Goal: Task Accomplishment & Management: Manage account settings

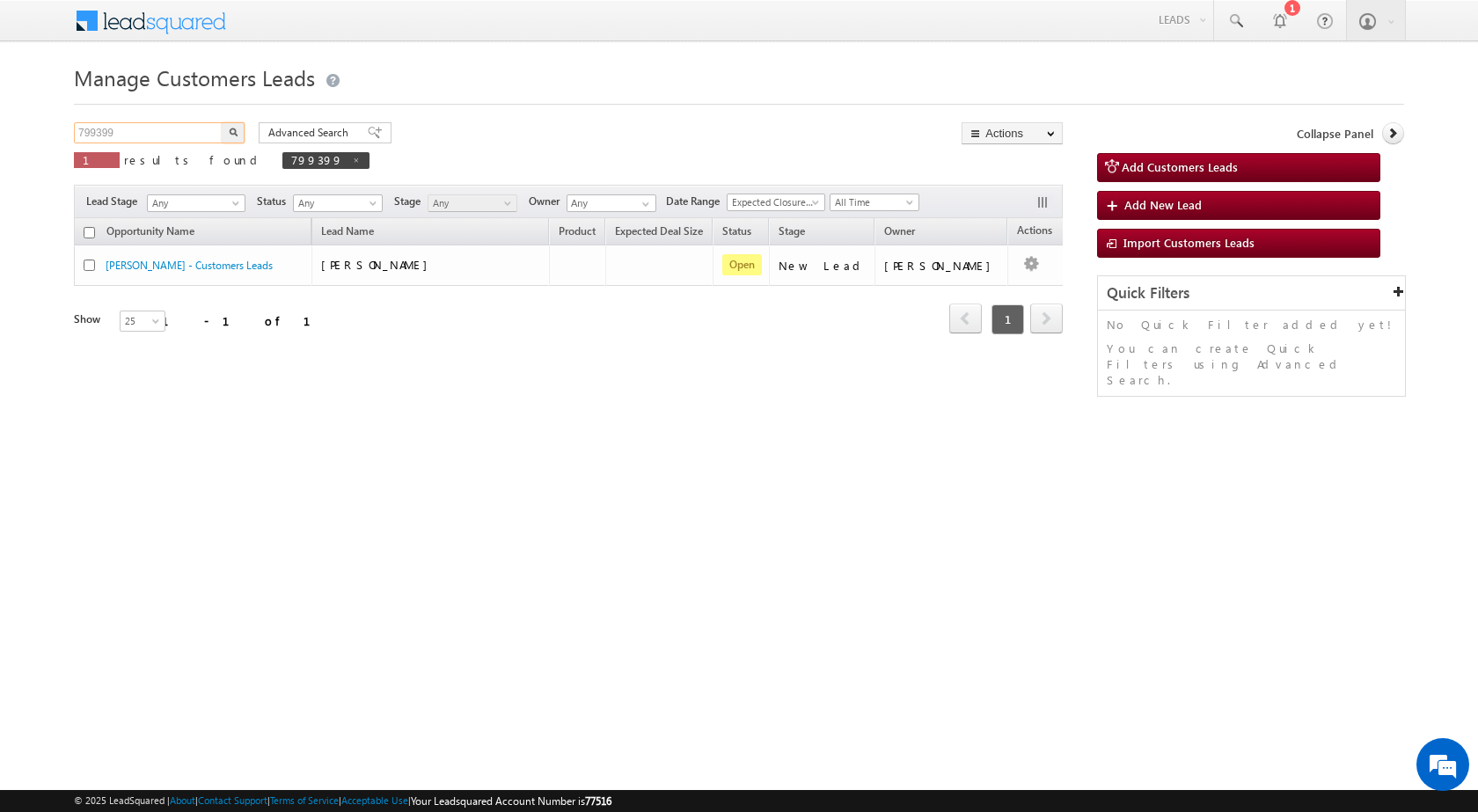
click at [204, 124] on input "799399" at bounding box center [149, 133] width 151 height 21
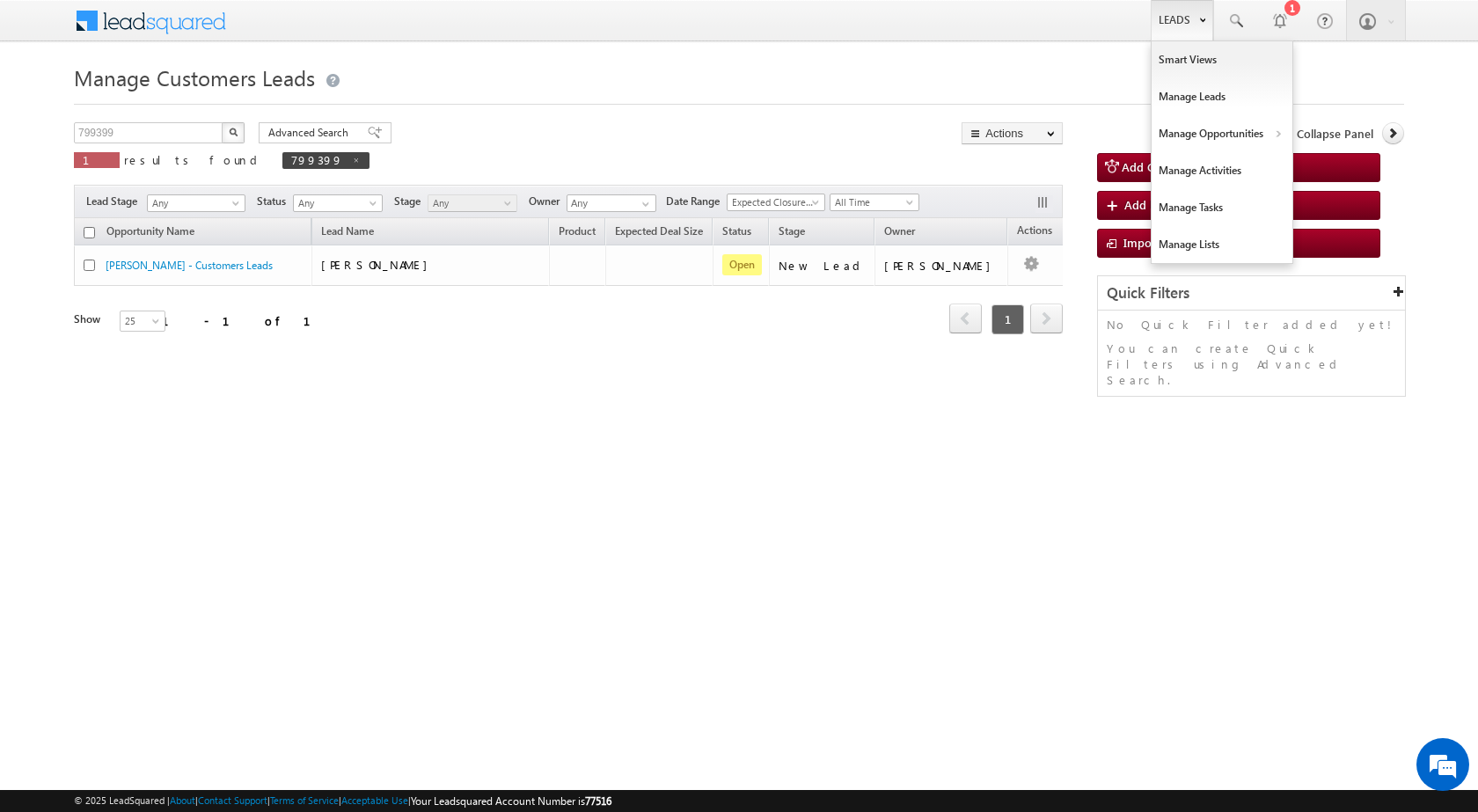
click at [1163, 25] on link "Leads" at bounding box center [1182, 20] width 63 height 41
click at [1327, 167] on link "Customers Leads" at bounding box center [1375, 171] width 161 height 37
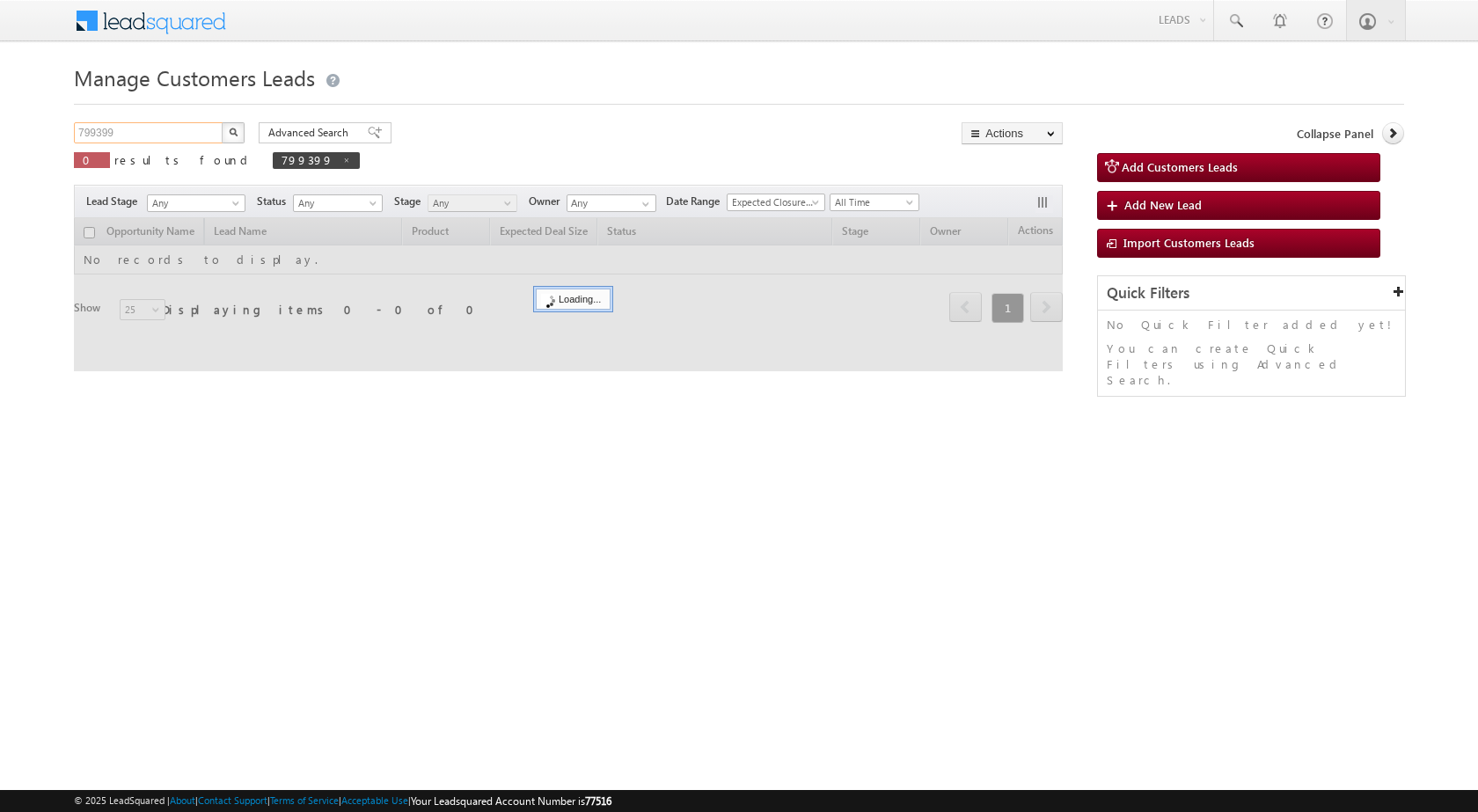
click at [183, 136] on input "799399" at bounding box center [149, 133] width 151 height 21
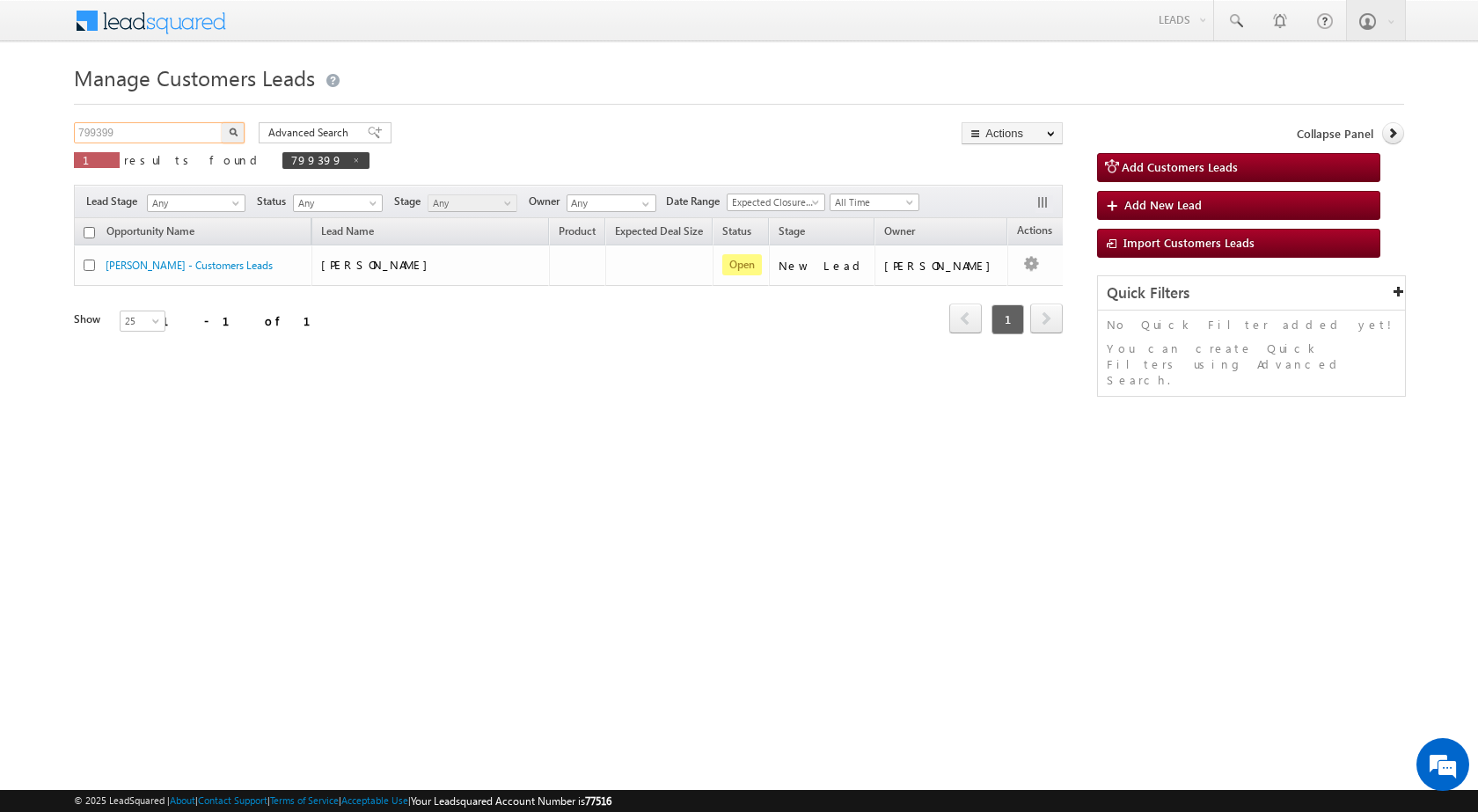
paste input "510"
type input "799510"
click at [230, 133] on img "button" at bounding box center [232, 131] width 9 height 9
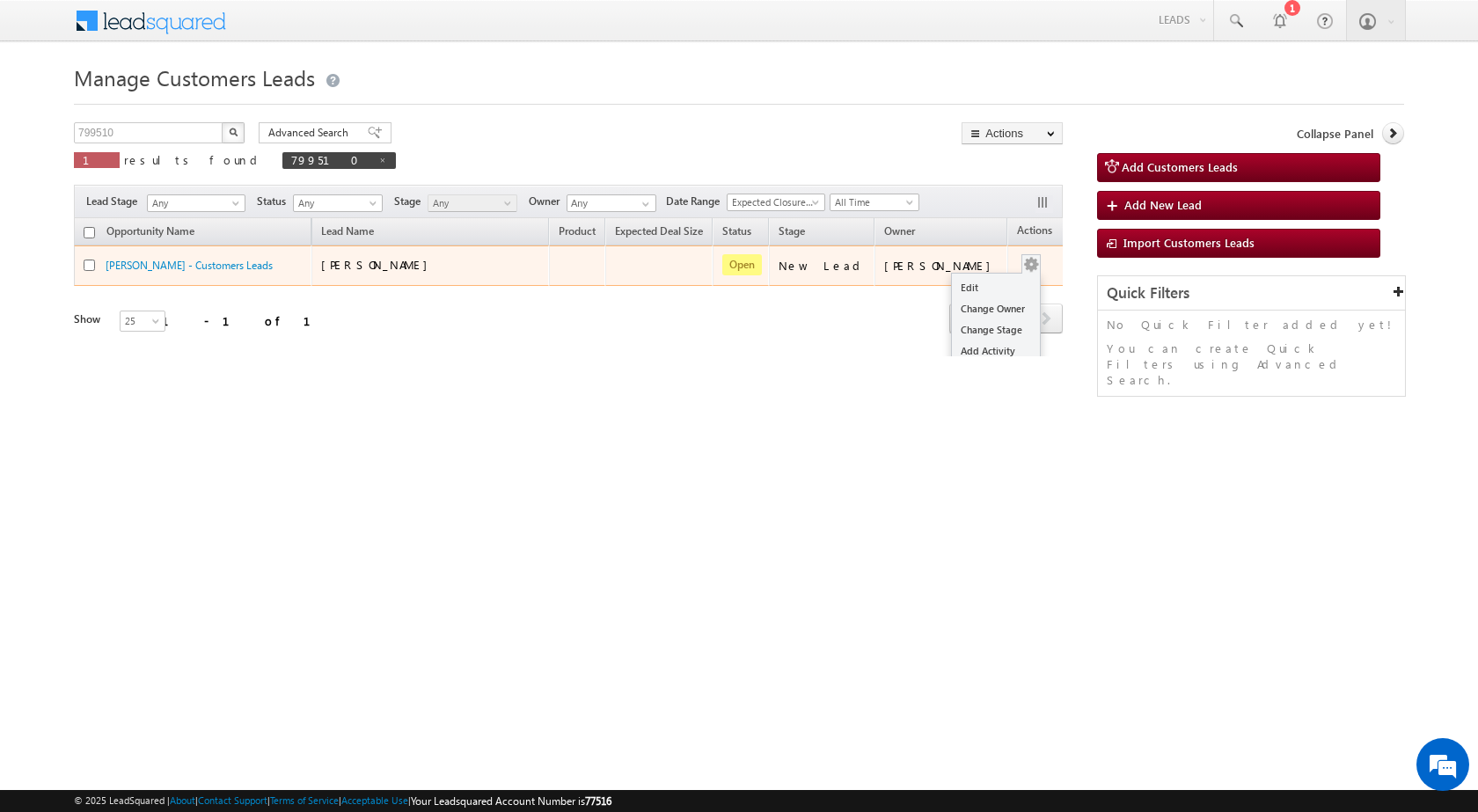
click at [1022, 260] on button "button" at bounding box center [1030, 265] width 18 height 18
click at [977, 291] on link "Edit" at bounding box center [995, 287] width 88 height 21
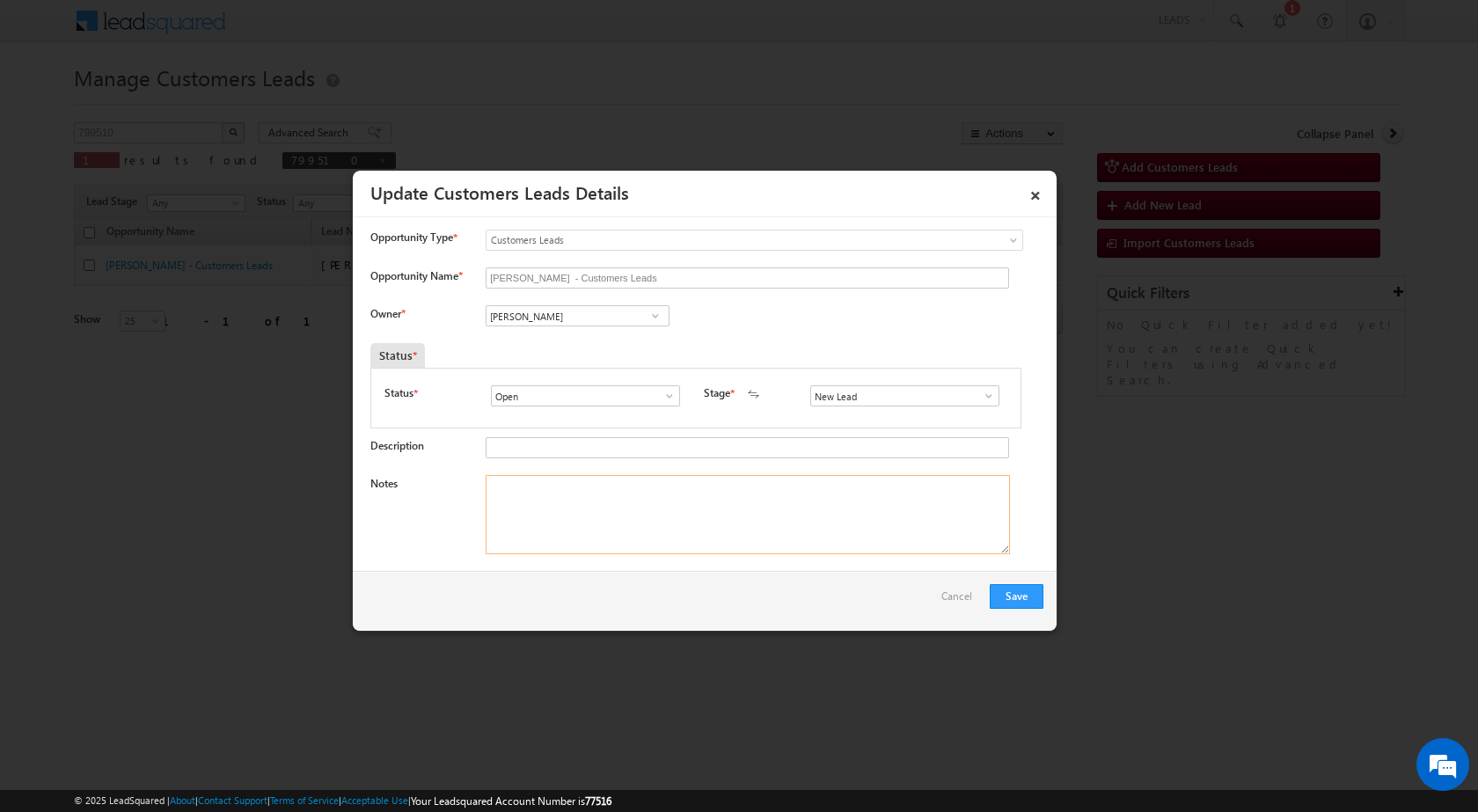
click at [623, 515] on textarea "Notes" at bounding box center [748, 514] width 525 height 79
paste textarea "Name - [PERSON_NAME] / Lv - 5Lac / Registry : Father age : [DEMOGRAPHIC_DATA] /…"
type textarea "Name - [PERSON_NAME] / Lv - 5Lac / Registry : Father age : [DEMOGRAPHIC_DATA] /…"
click at [526, 309] on input "[PERSON_NAME]" at bounding box center [578, 316] width 184 height 21
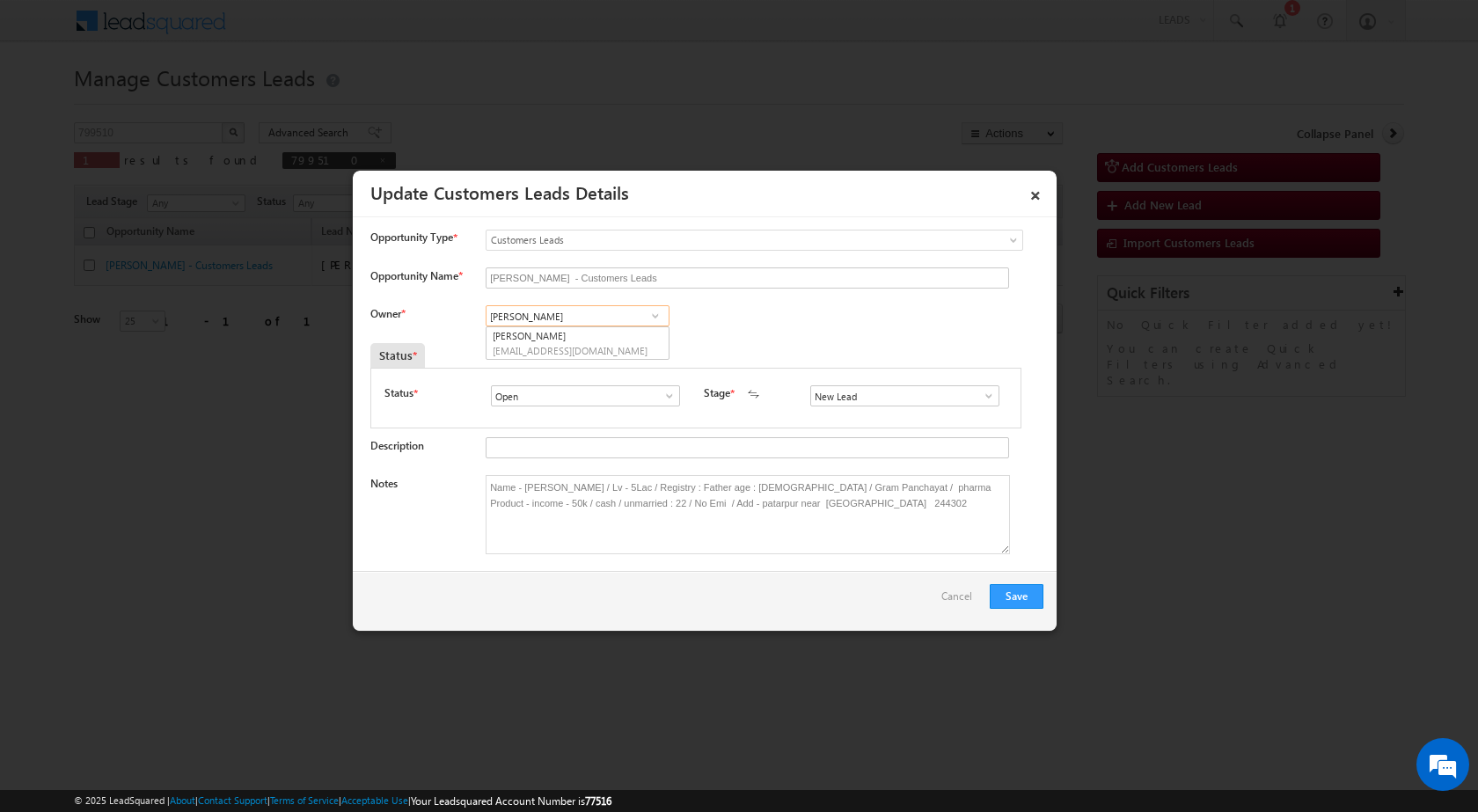
paste input "[PERSON_NAME][EMAIL_ADDRESS][DOMAIN_NAME]"
click at [528, 344] on span "[PERSON_NAME][EMAIL_ADDRESS][DOMAIN_NAME]" at bounding box center [571, 351] width 158 height 13
type input "[PERSON_NAME]"
click at [859, 545] on textarea "Name - [PERSON_NAME] / Lv - 5Lac / Registry : Father age : [DEMOGRAPHIC_DATA] /…" at bounding box center [748, 514] width 525 height 79
click at [1022, 593] on button "Save" at bounding box center [1016, 597] width 54 height 25
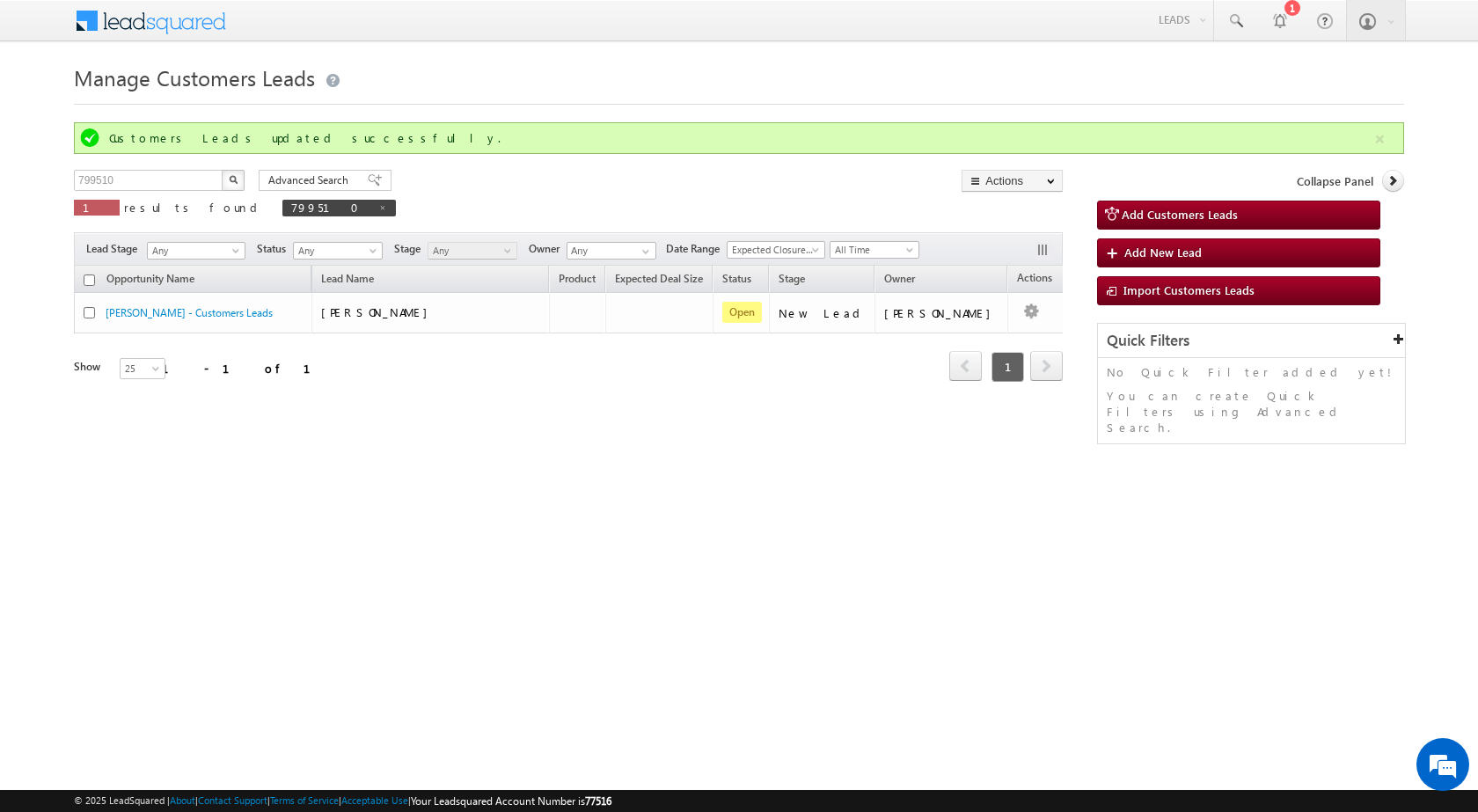
drag, startPoint x: 1155, startPoint y: 452, endPoint x: 1084, endPoint y: 478, distance: 75.6
click at [1140, 462] on div "Manage Customers Leads Customers Leads updated successfully. 799510 X 1 results…" at bounding box center [739, 279] width 1330 height 440
click at [595, 543] on html "Menu [PERSON_NAME] sitar a5@ks erve." at bounding box center [739, 271] width 1478 height 543
